Goal: Find specific page/section: Find specific page/section

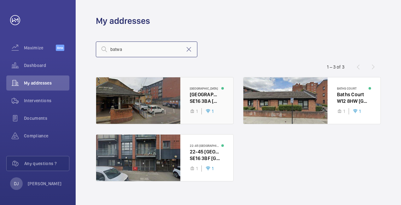
type input "batwa"
click at [192, 100] on div at bounding box center [164, 100] width 137 height 47
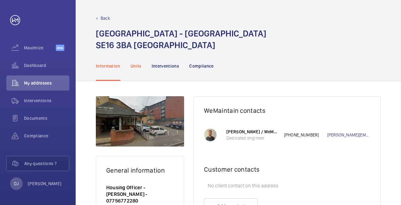
click at [140, 62] on div "Units" at bounding box center [135, 66] width 11 height 30
